Goal: Information Seeking & Learning: Check status

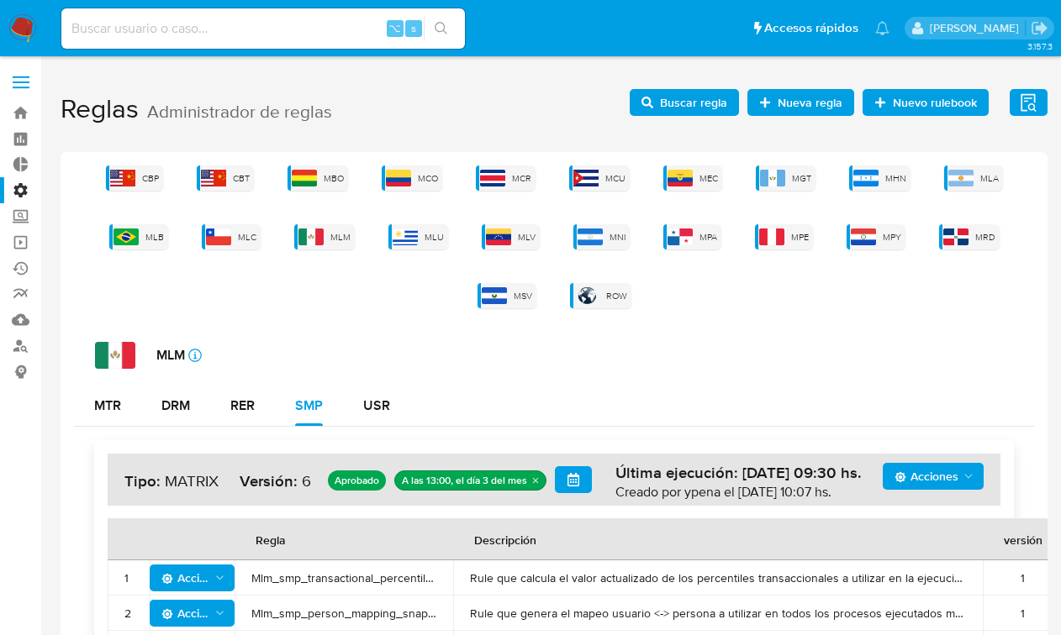
scroll to position [45, 0]
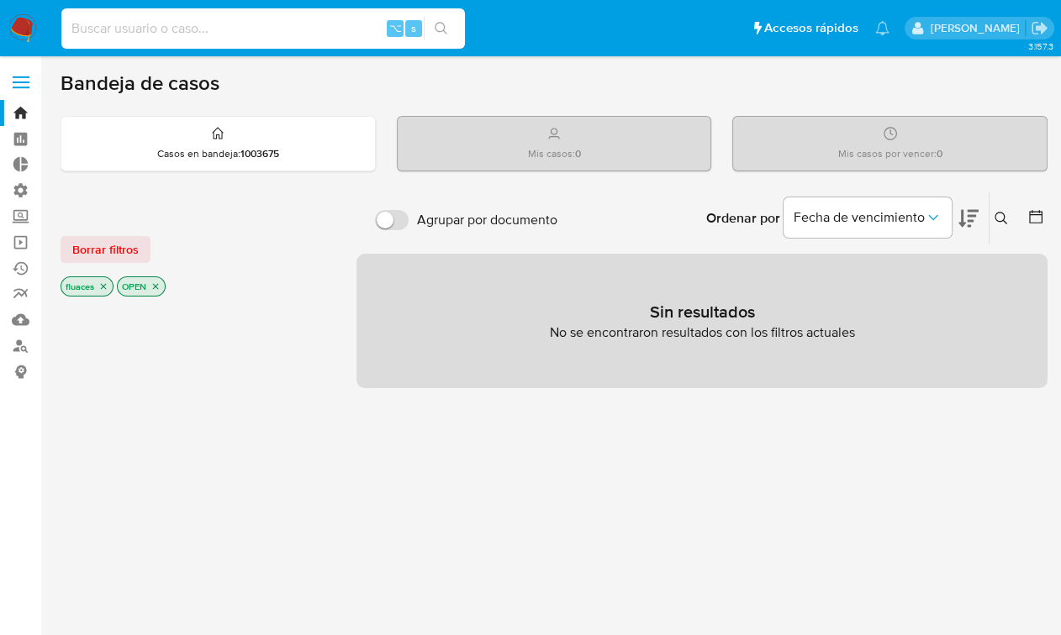
click at [252, 19] on input at bounding box center [262, 29] width 403 height 22
paste input "1470385376"
type input "1470385376"
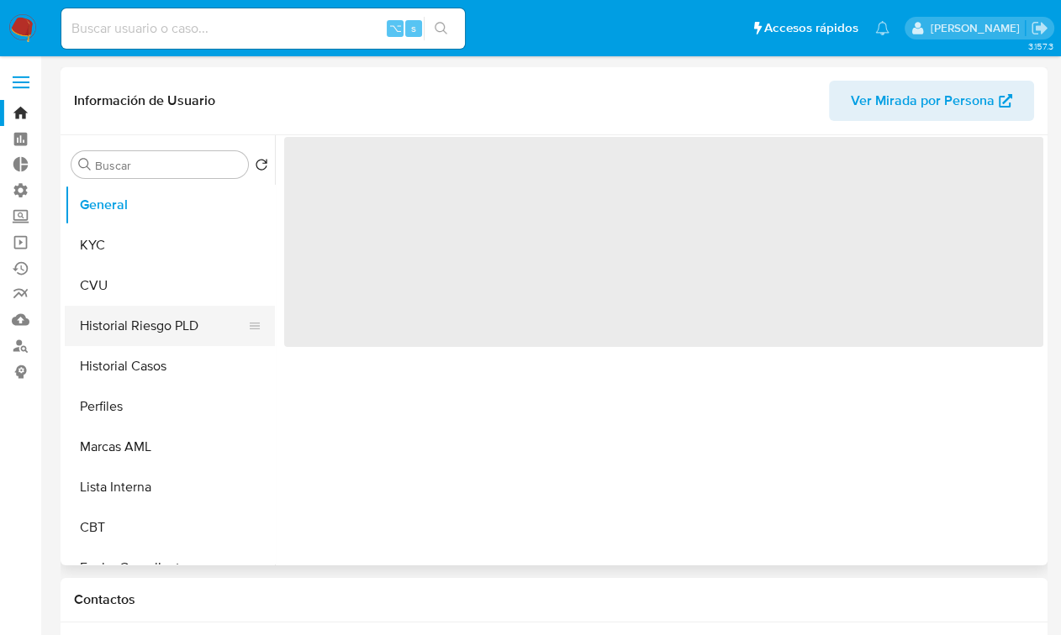
click at [139, 317] on button "Historial Riesgo PLD" at bounding box center [163, 326] width 197 height 40
select select "10"
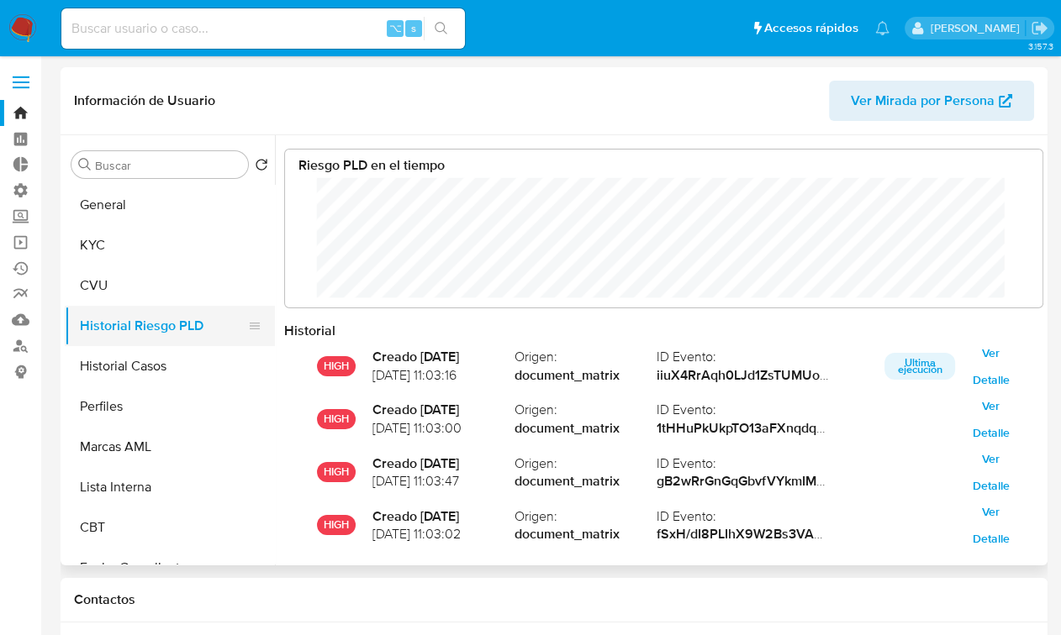
scroll to position [126, 724]
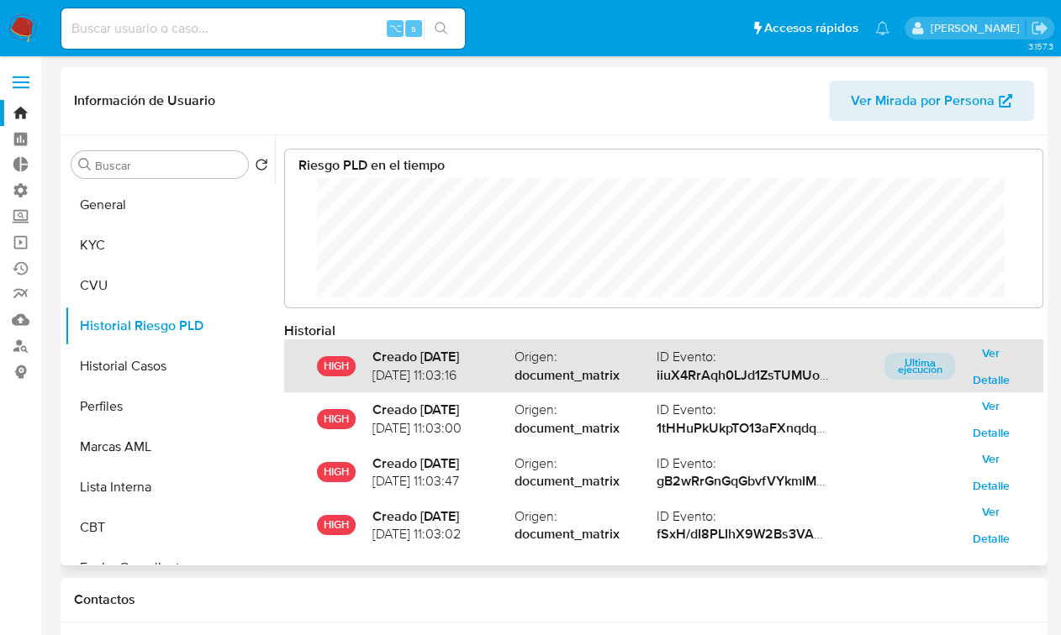
click at [977, 355] on span "Ver Detalle" at bounding box center [991, 367] width 48 height 24
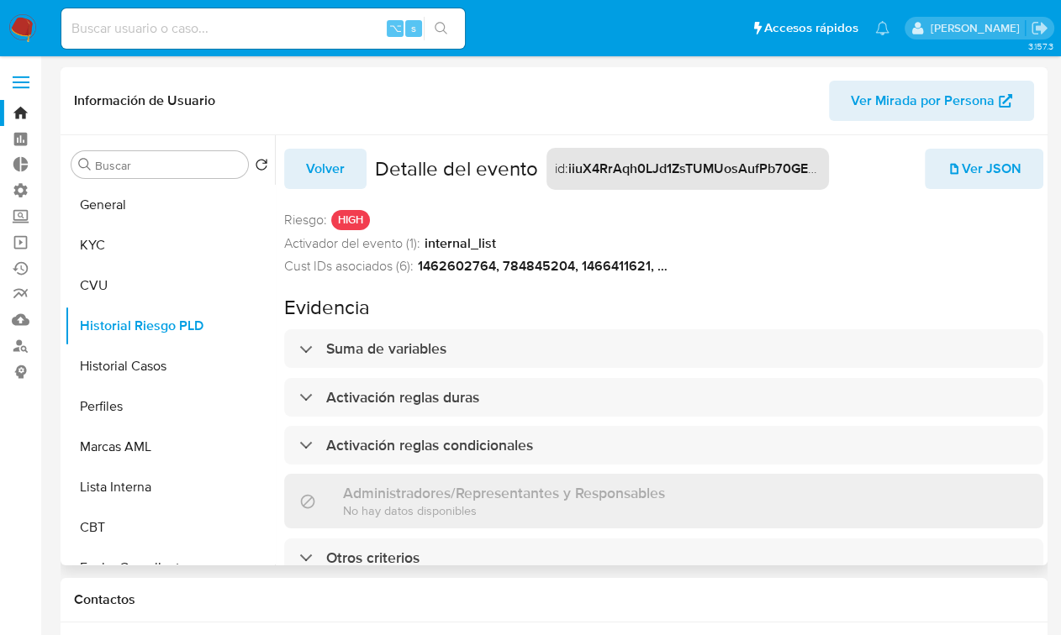
click at [460, 248] on strong "internal_list" at bounding box center [459, 244] width 71 height 18
